Goal: Find specific page/section: Find specific page/section

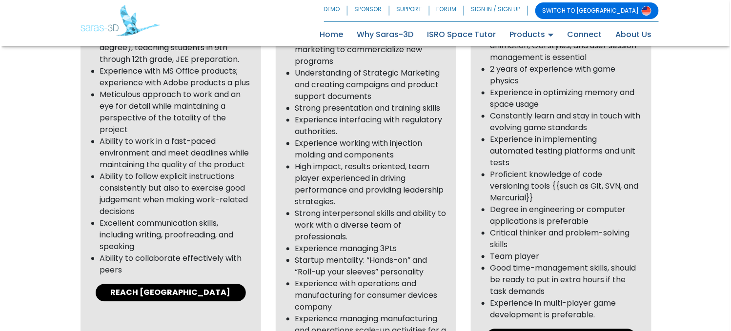
scroll to position [634, 0]
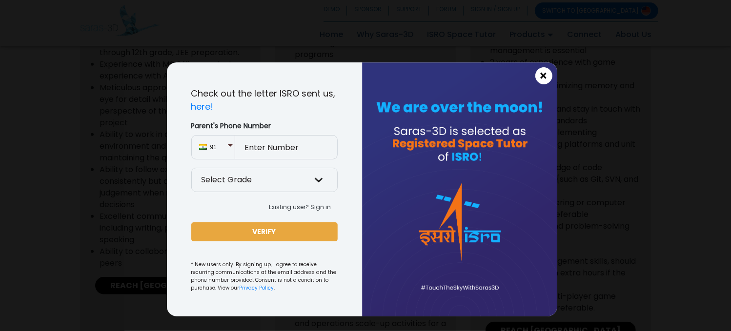
click at [539, 78] on span "×" at bounding box center [543, 76] width 8 height 13
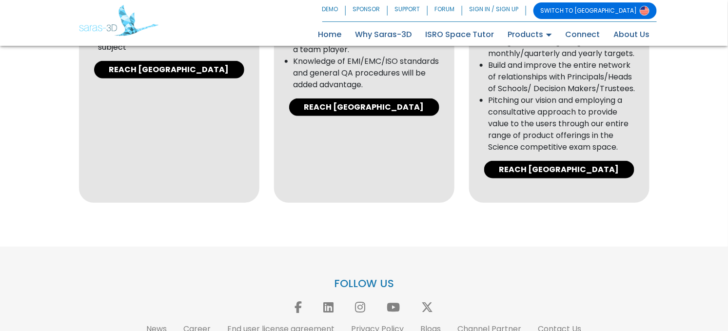
scroll to position [1498, 0]
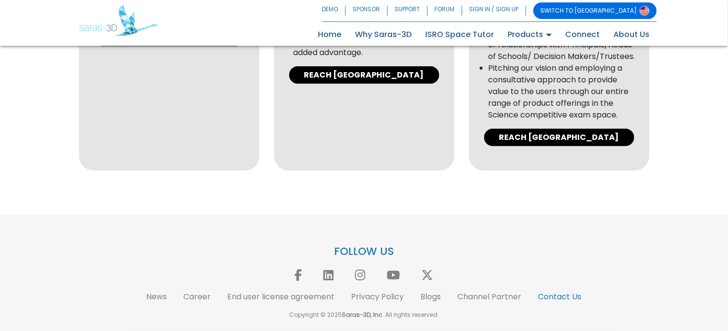
click at [543, 295] on link "Contact Us" at bounding box center [559, 296] width 43 height 11
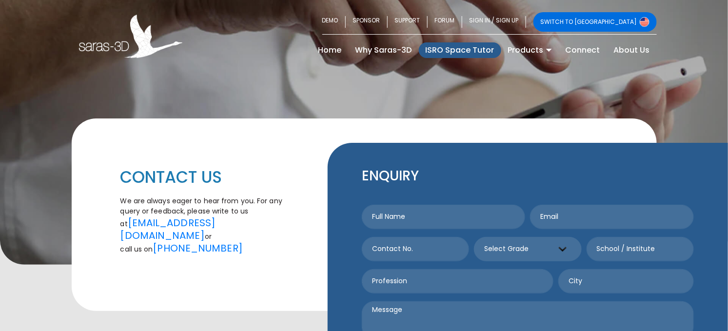
click at [470, 54] on link "ISRO Space Tutor" at bounding box center [460, 50] width 82 height 16
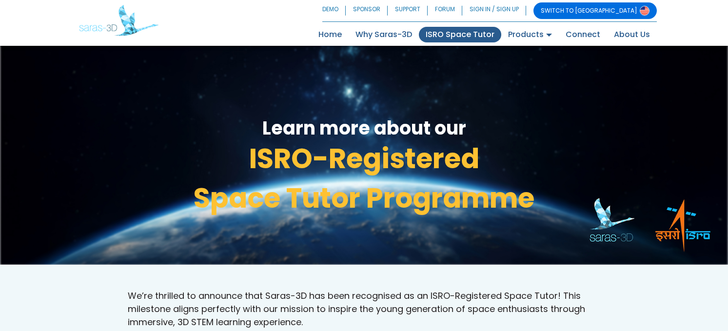
scroll to position [283, 0]
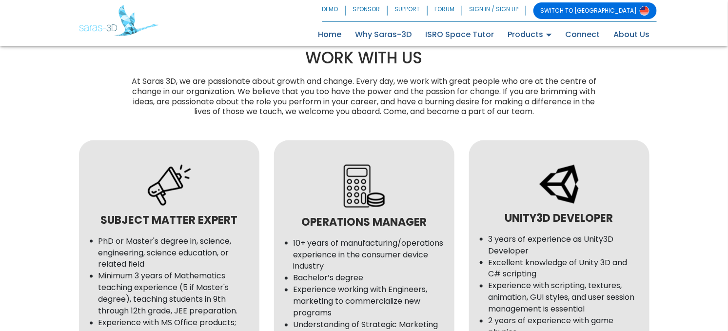
scroll to position [341, 0]
